Goal: Task Accomplishment & Management: Use online tool/utility

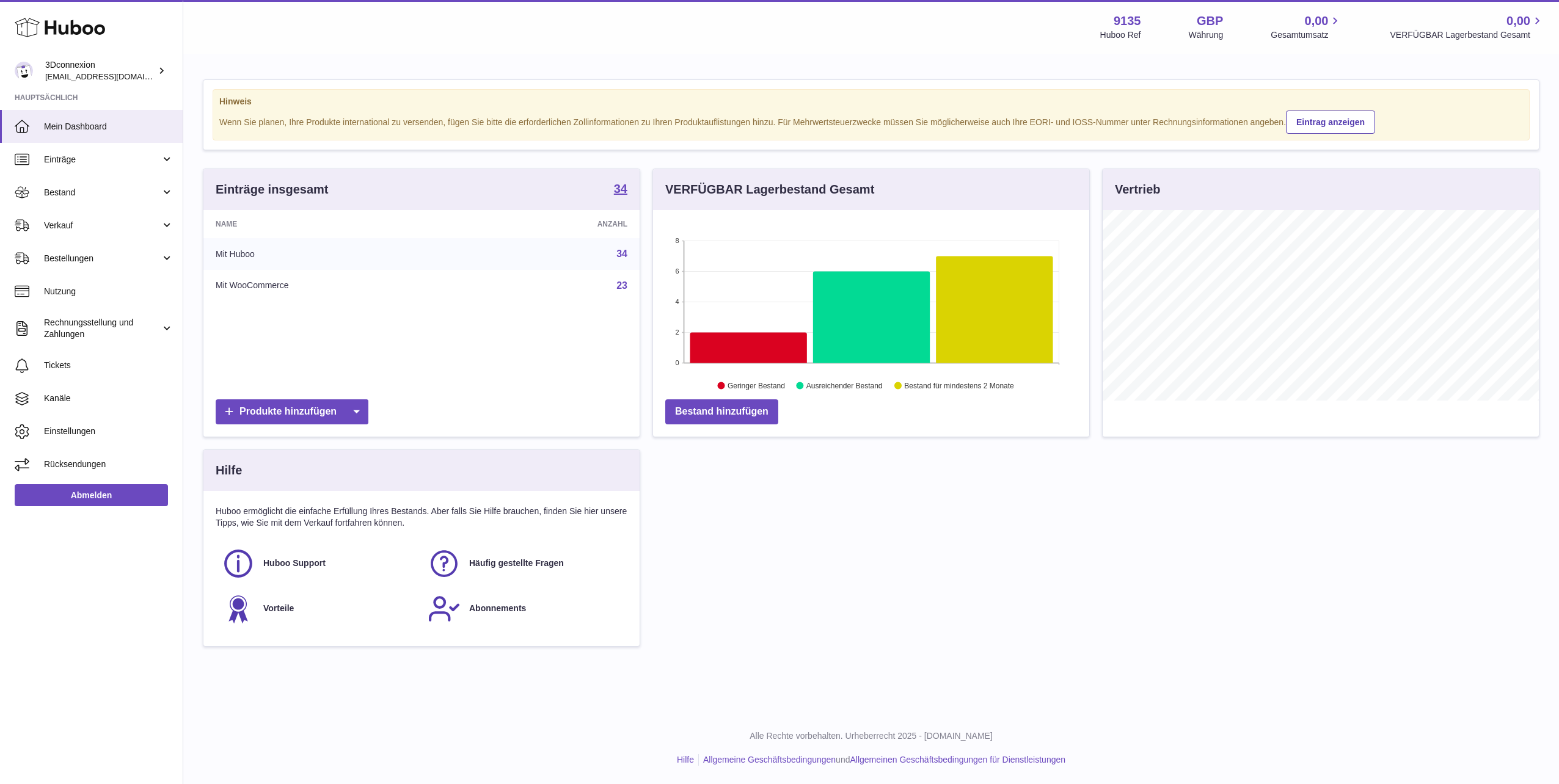
scroll to position [190, 436]
click at [53, 223] on span "Verkauf" at bounding box center [102, 226] width 117 height 12
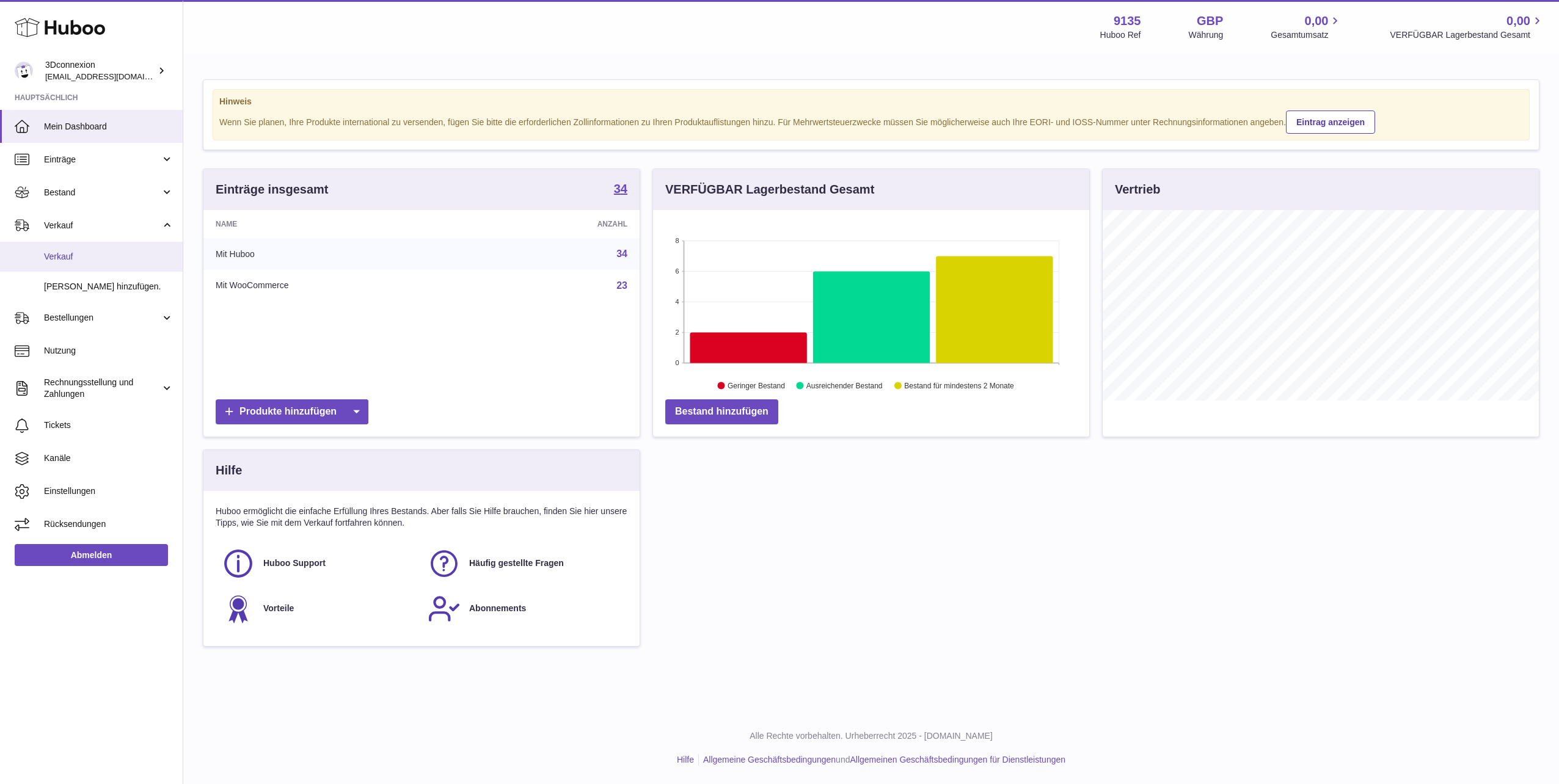
click at [73, 246] on link "Verkauf" at bounding box center [91, 256] width 183 height 30
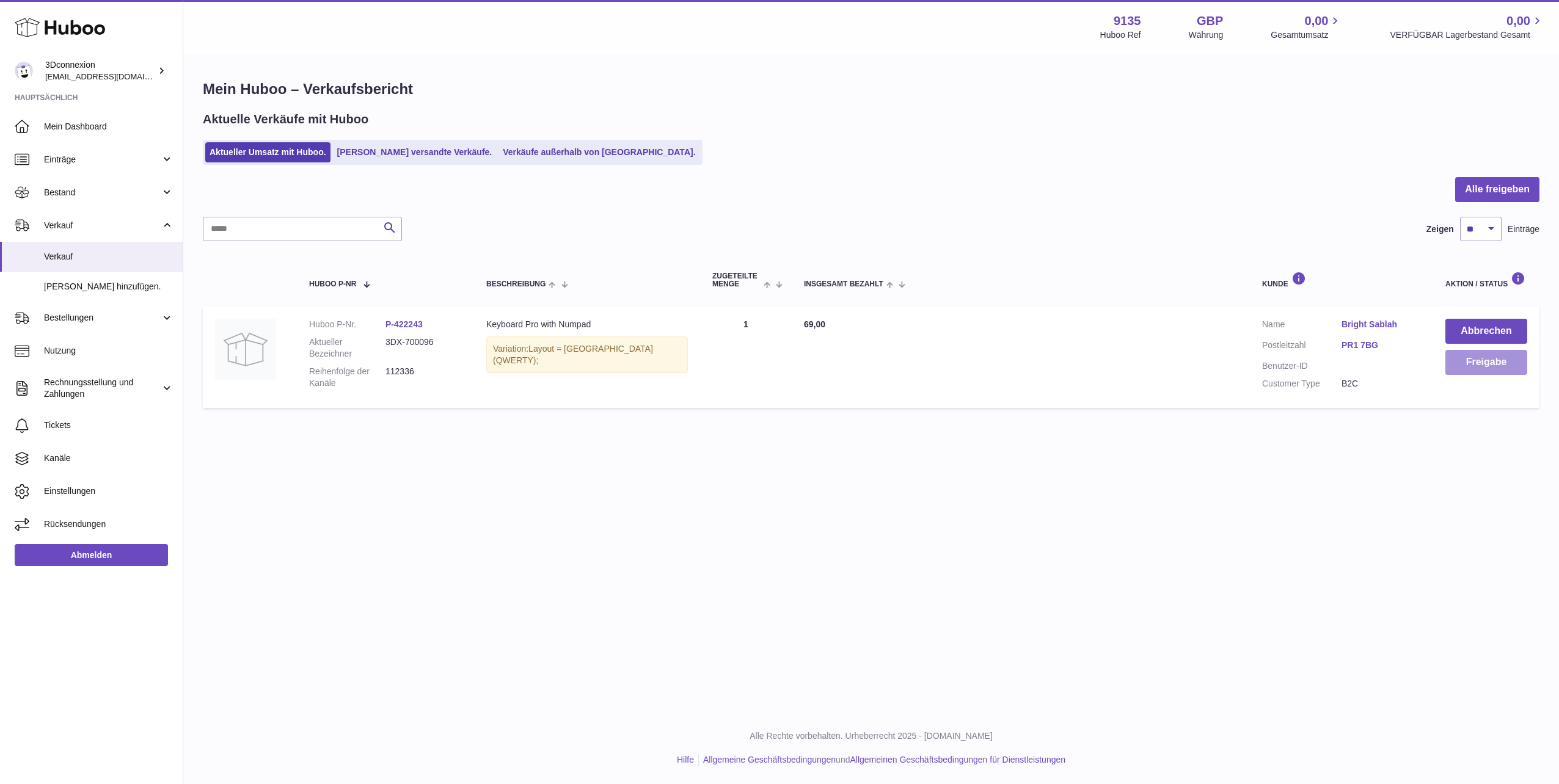
click at [1477, 364] on button "Freigabe" at bounding box center [1485, 362] width 82 height 25
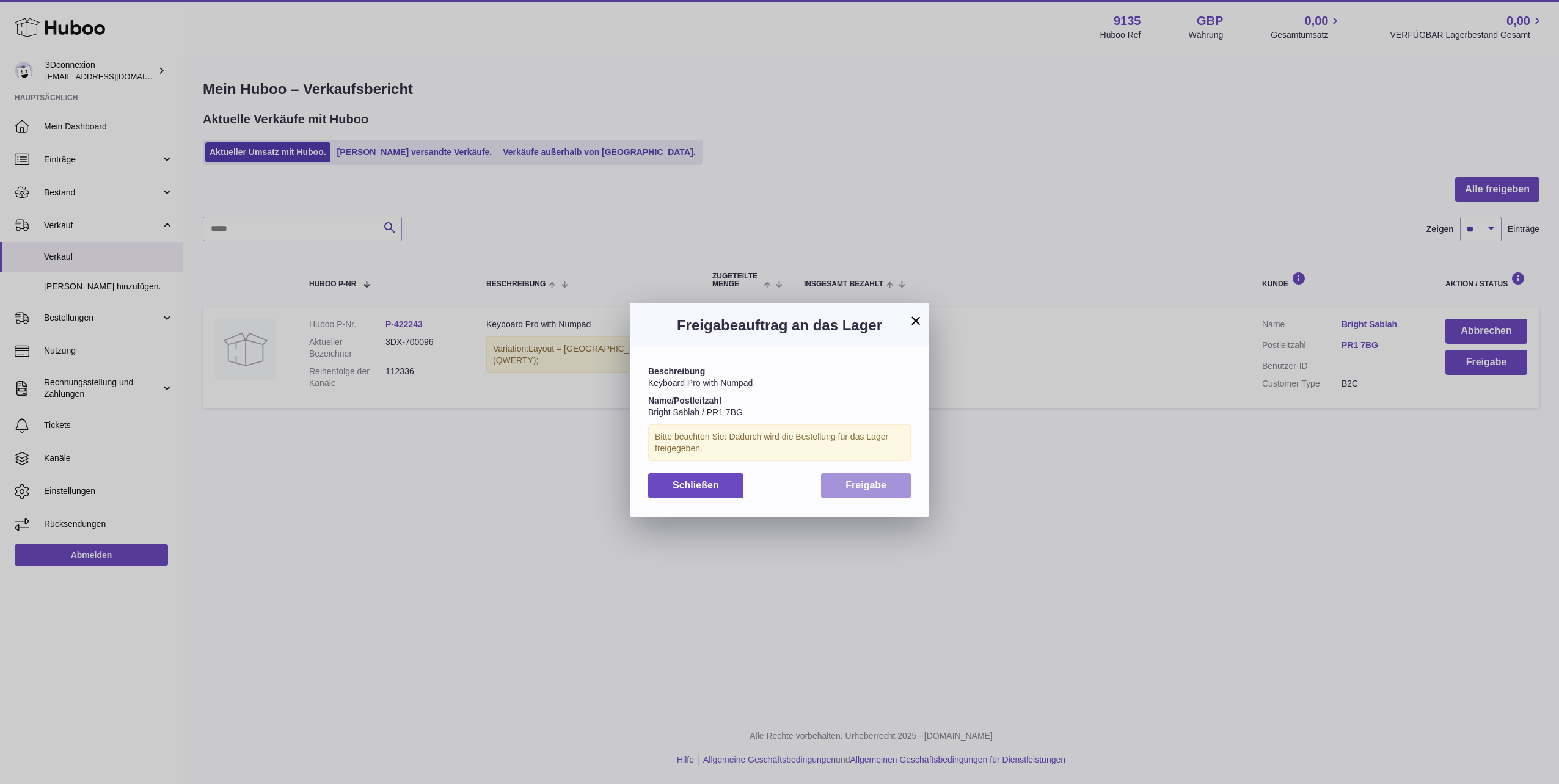
click at [881, 487] on span "Freigabe" at bounding box center [865, 485] width 41 height 11
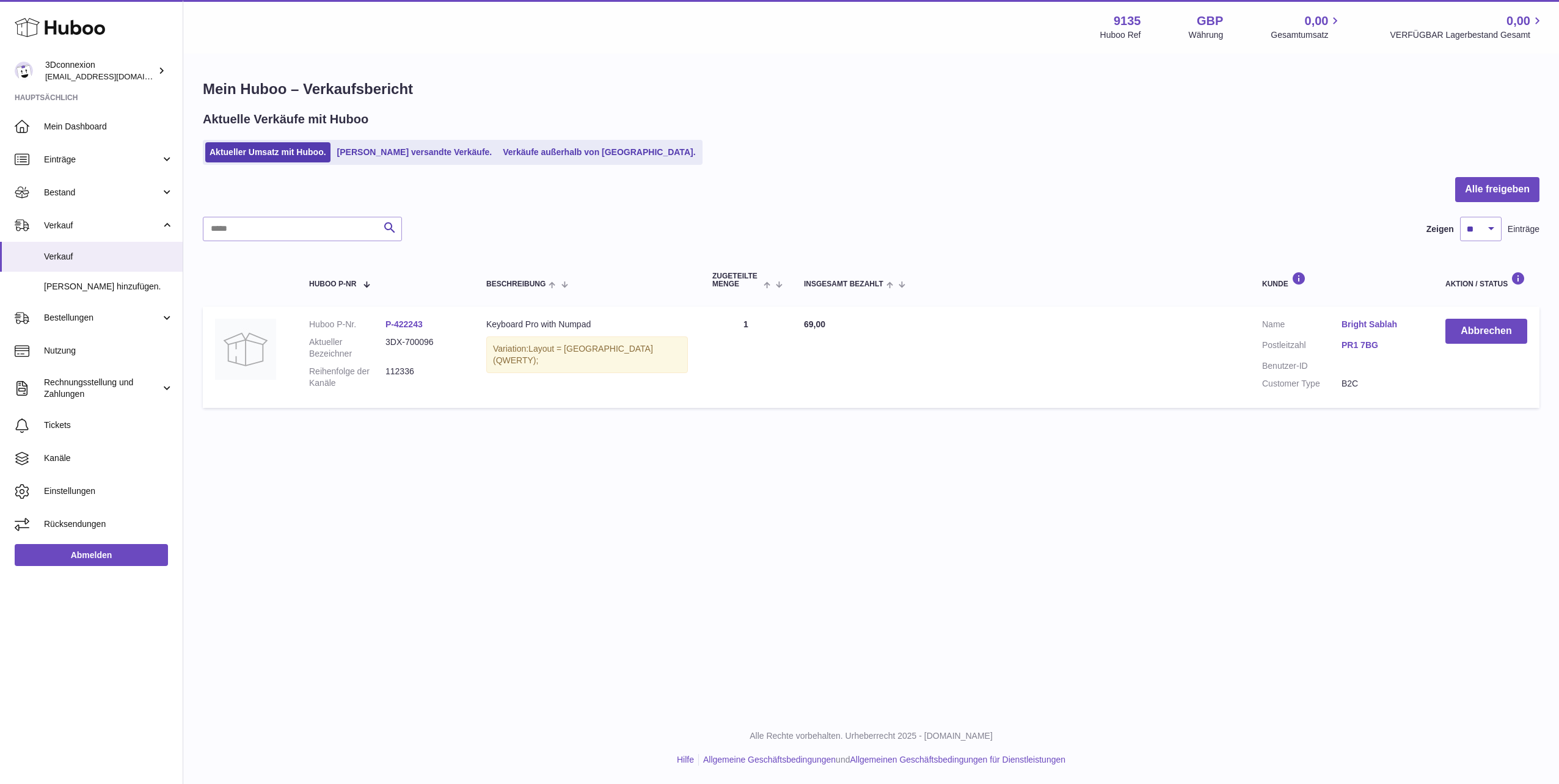
click at [938, 138] on div "Aktuelle Verkäufe mit Huboo Aktueller Umsatz mit Huboo. Von Huboo versandte Ver…" at bounding box center [871, 137] width 1337 height 54
